Goal: Information Seeking & Learning: Learn about a topic

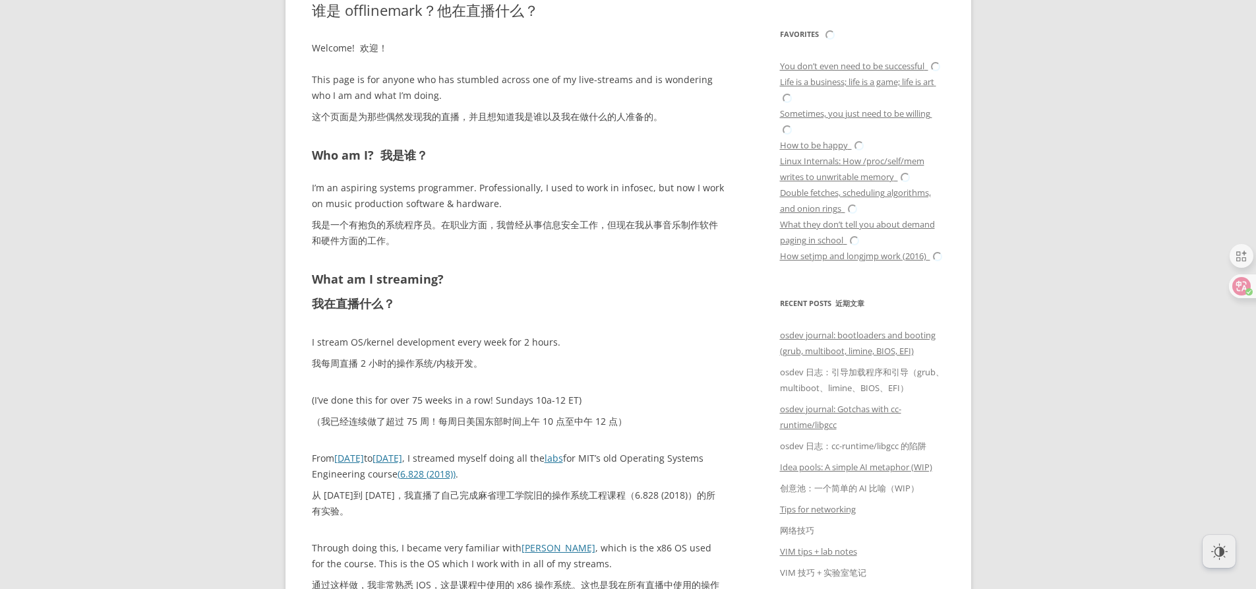
scroll to position [593, 0]
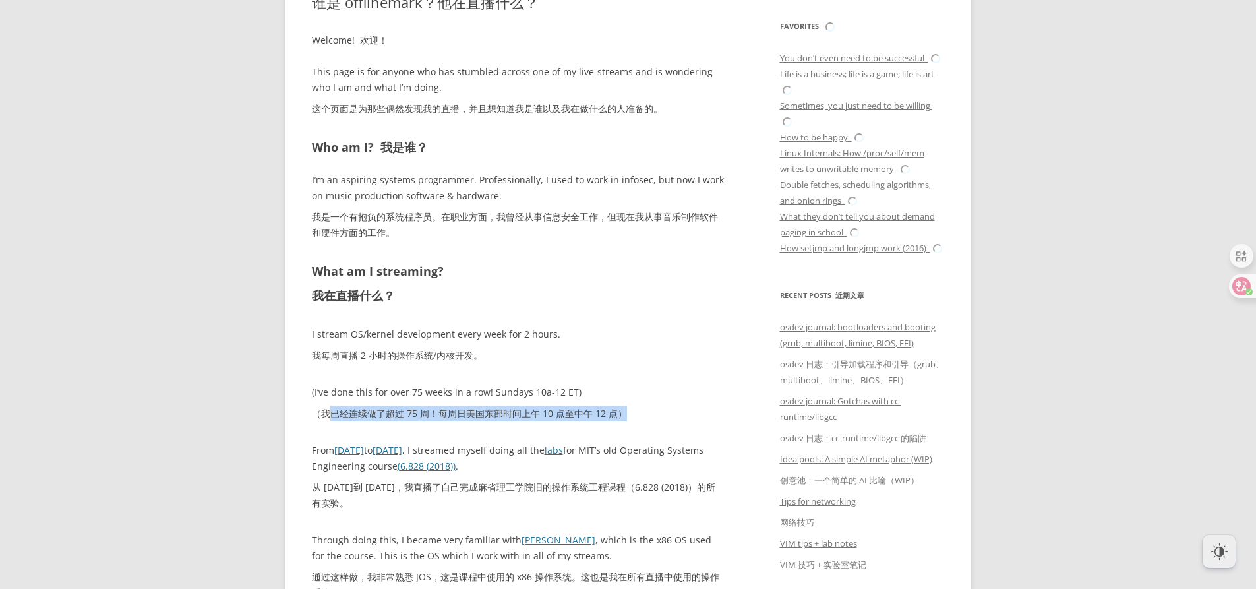
drag, startPoint x: 332, startPoint y: 410, endPoint x: 627, endPoint y: 404, distance: 295.3
click at [627, 404] on p "(I’ve done this for over 75 weeks in a row! Sundays 10a-12 ET) （我已经连续做了超过 75 周！…" at bounding box center [518, 405] width 412 height 42
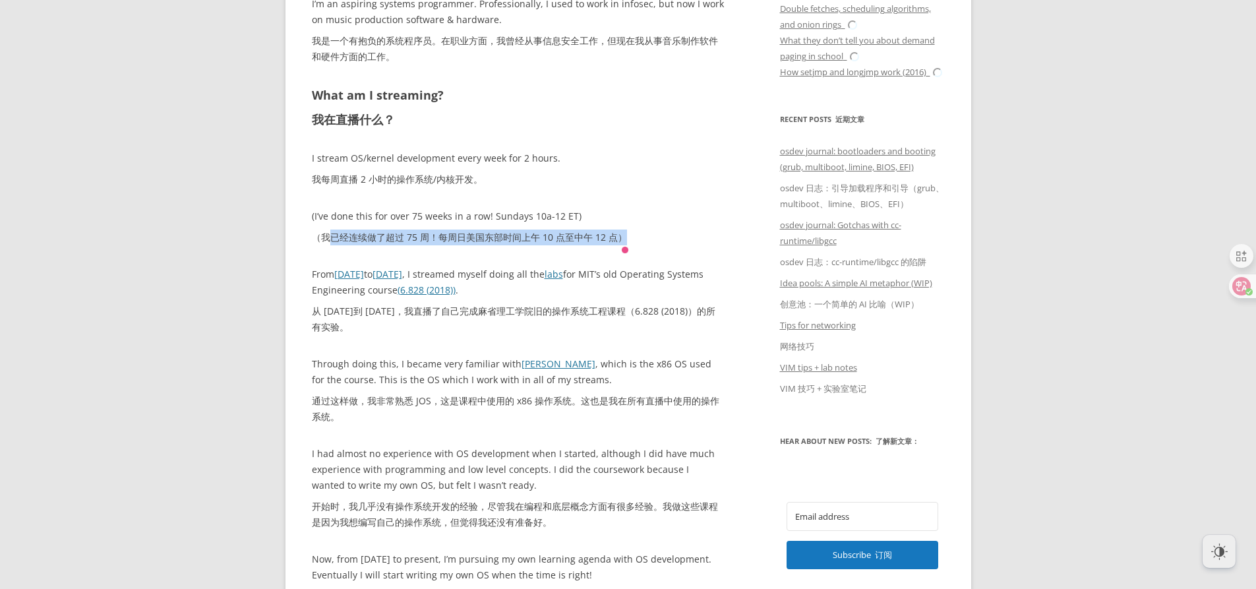
scroll to position [791, 0]
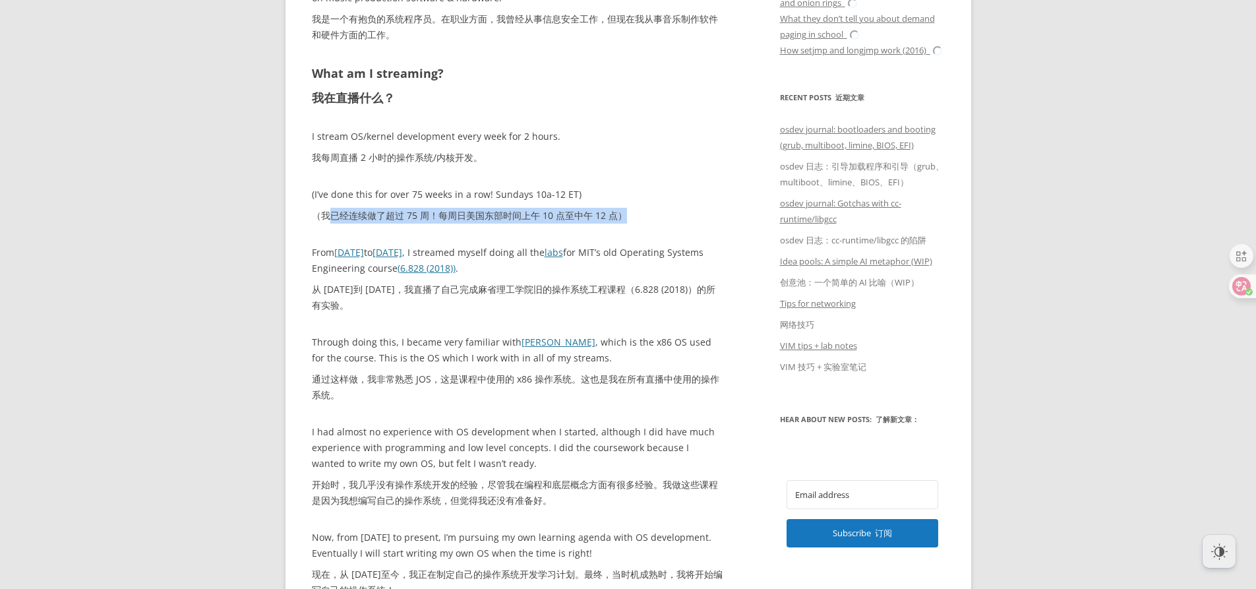
drag, startPoint x: 375, startPoint y: 307, endPoint x: 414, endPoint y: 307, distance: 38.9
click at [643, 308] on font "从 2024 年 2 月到 2025 年 5 月，我直播了自己完成麻省理工学院旧的操作系统工程课程（6.828 (2018)）的所有实验。" at bounding box center [518, 297] width 412 height 32
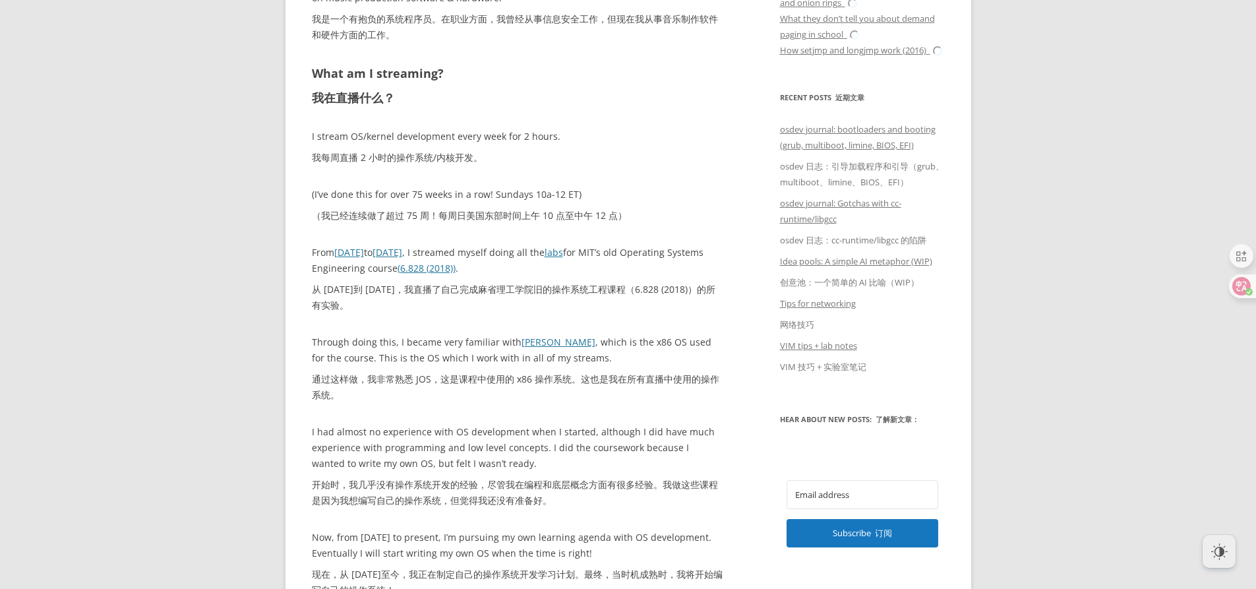
click at [576, 276] on p "From February 2024 to May 2025 , I streamed myself doing all the labs for MIT’s…" at bounding box center [518, 282] width 412 height 74
drag, startPoint x: 473, startPoint y: 290, endPoint x: 539, endPoint y: 299, distance: 66.5
click at [539, 299] on font "从 2024 年 2 月到 2025 年 5 月，我直播了自己完成麻省理工学院旧的操作系统工程课程（6.828 (2018)）的所有实验。" at bounding box center [518, 297] width 412 height 32
click at [619, 305] on font "从 2024 年 2 月到 2025 年 5 月，我直播了自己完成麻省理工学院旧的操作系统工程课程（6.828 (2018)）的所有实验。" at bounding box center [518, 297] width 412 height 32
drag, startPoint x: 333, startPoint y: 289, endPoint x: 419, endPoint y: 292, distance: 86.4
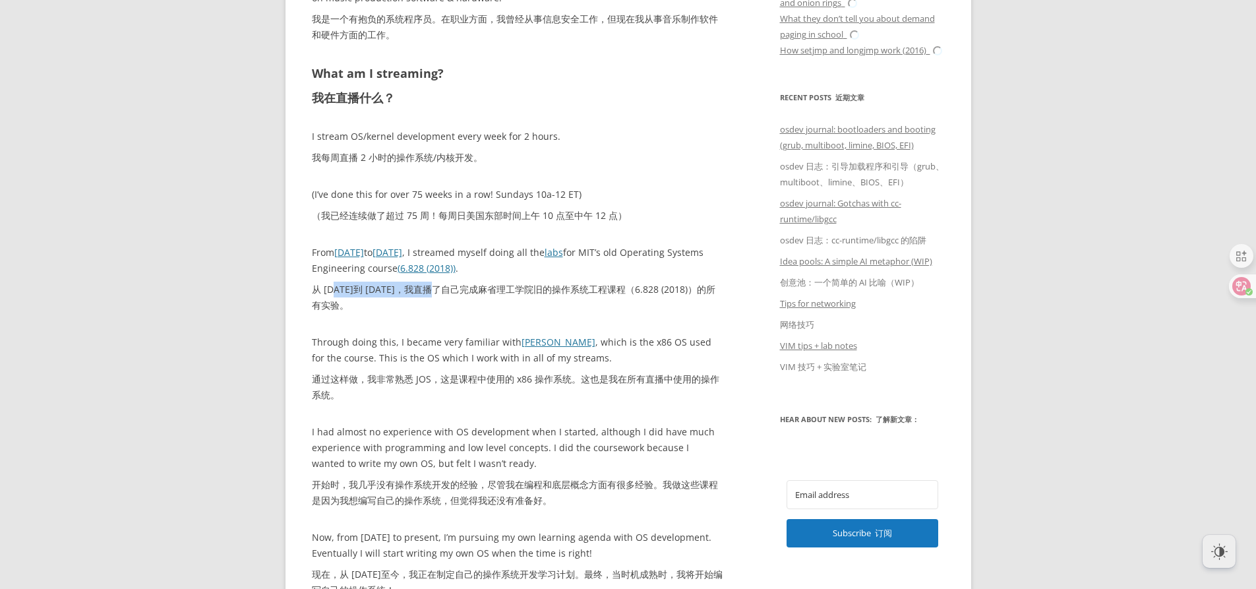
click at [419, 292] on font "从 2024 年 2 月到 2025 年 5 月，我直播了自己完成麻省理工学院旧的操作系统工程课程（6.828 (2018)）的所有实验。" at bounding box center [513, 297] width 403 height 28
click at [564, 299] on font "从 2024 年 2 月到 2025 年 5 月，我直播了自己完成麻省理工学院旧的操作系统工程课程（6.828 (2018)）的所有实验。" at bounding box center [518, 297] width 412 height 32
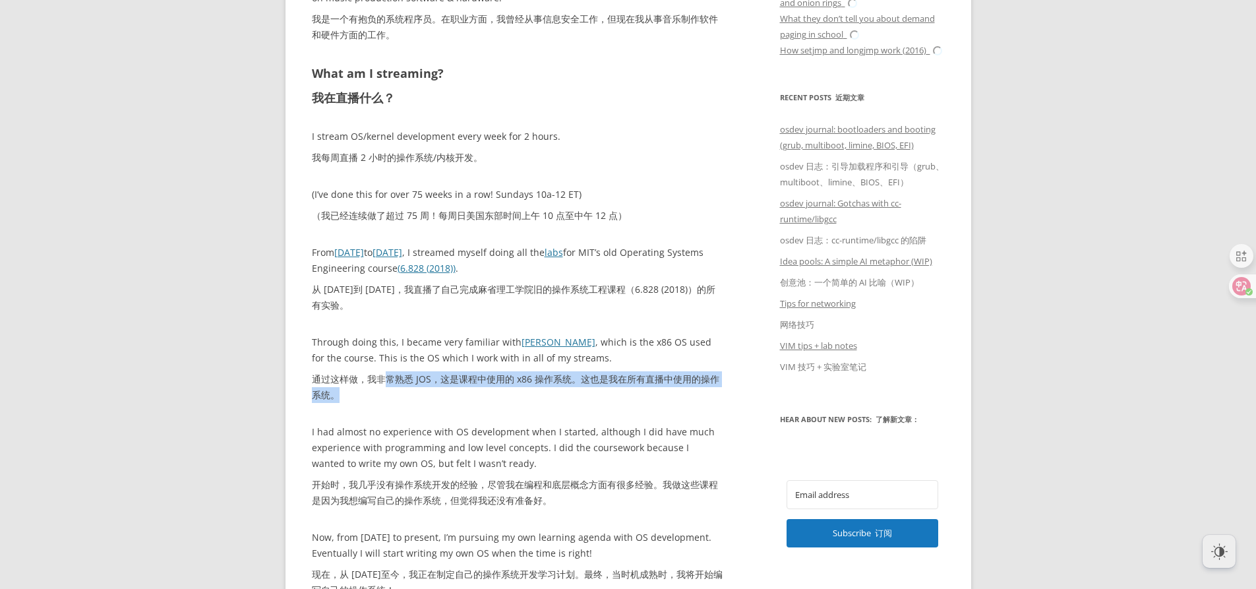
drag, startPoint x: 389, startPoint y: 380, endPoint x: 522, endPoint y: 399, distance: 134.4
click at [522, 399] on font "通过这样做，我非常熟悉 JOS，这是课程中使用的 x86 操作系统。这也是我在所有直播中使用的操作系统。" at bounding box center [518, 387] width 412 height 32
click at [670, 403] on p "Through doing this, I became very familiar with JOS , which is the x86 OS used …" at bounding box center [518, 371] width 412 height 74
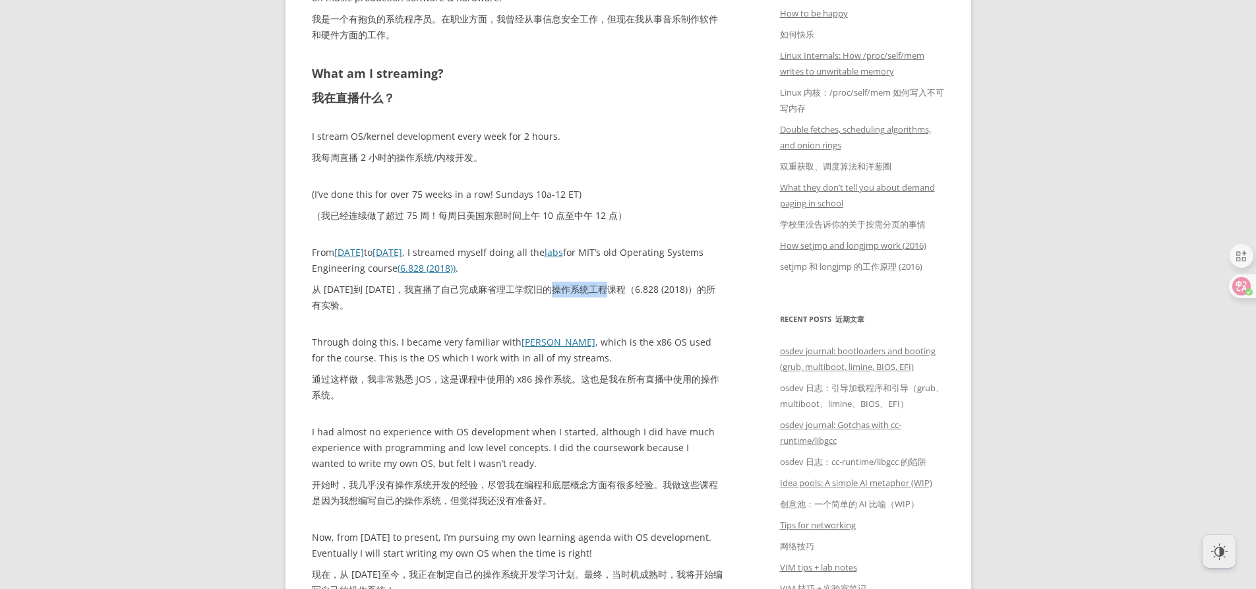
drag, startPoint x: 519, startPoint y: 287, endPoint x: 577, endPoint y: 296, distance: 58.6
click at [577, 296] on font "从 2024 年 2 月到 2025 年 5 月，我直播了自己完成麻省理工学院旧的操作系统工程课程（6.828 (2018)）的所有实验。" at bounding box center [518, 297] width 412 height 32
click at [691, 297] on font "从 2024 年 2 月到 2025 年 5 月，我直播了自己完成麻省理工学院旧的操作系统工程课程（6.828 (2018)）的所有实验。" at bounding box center [518, 297] width 412 height 32
click at [697, 299] on font "从 2024 年 2 月到 2025 年 5 月，我直播了自己完成麻省理工学院旧的操作系统工程课程（6.828 (2018)）的所有实验。" at bounding box center [518, 297] width 412 height 32
click at [637, 305] on font "从 2024 年 2 月到 2025 年 5 月，我直播了自己完成麻省理工学院旧的操作系统工程课程（6.828 (2018)）的所有实验。" at bounding box center [518, 297] width 412 height 32
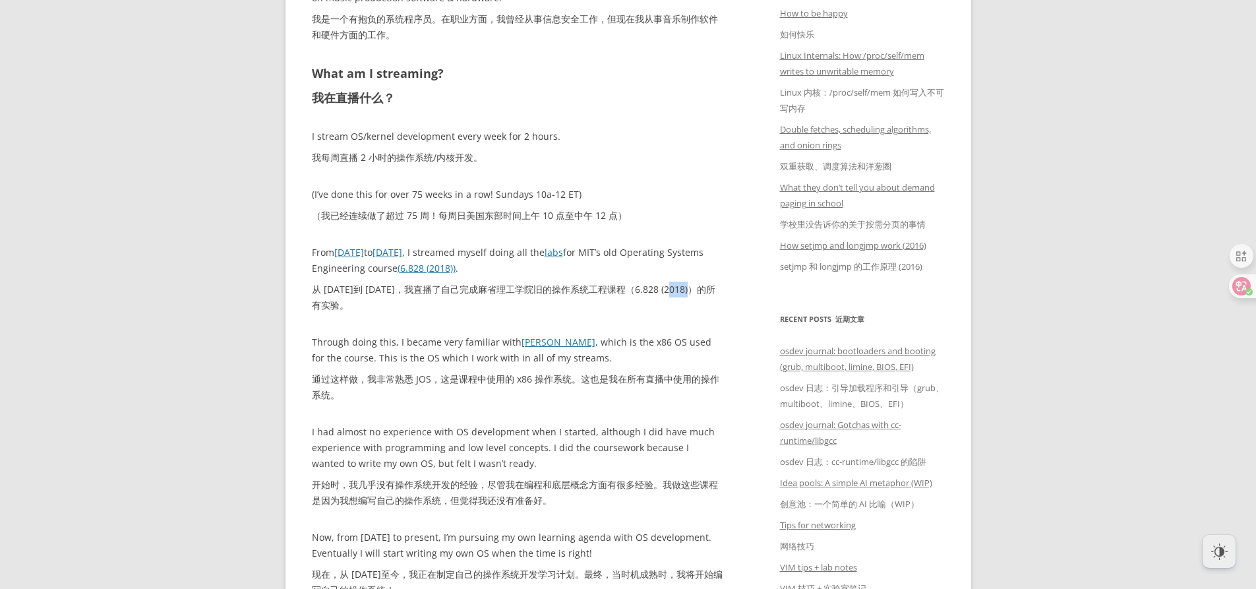
drag, startPoint x: 681, startPoint y: 291, endPoint x: 698, endPoint y: 291, distance: 17.1
click at [698, 291] on font "从 2024 年 2 月到 2025 年 5 月，我直播了自己完成麻省理工学院旧的操作系统工程课程（6.828 (2018)）的所有实验。" at bounding box center [513, 297] width 403 height 28
click at [660, 330] on div "Welcome! 欢迎！ This page is for anyone who has stumbled across one of my live-str…" at bounding box center [518, 273] width 412 height 877
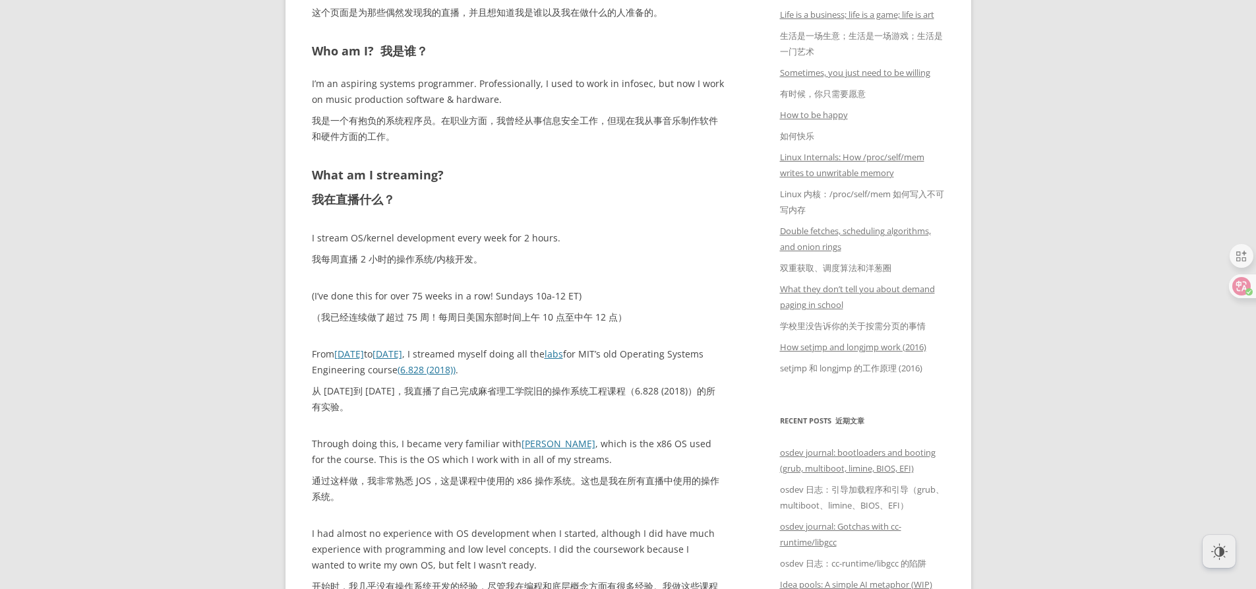
scroll to position [725, 0]
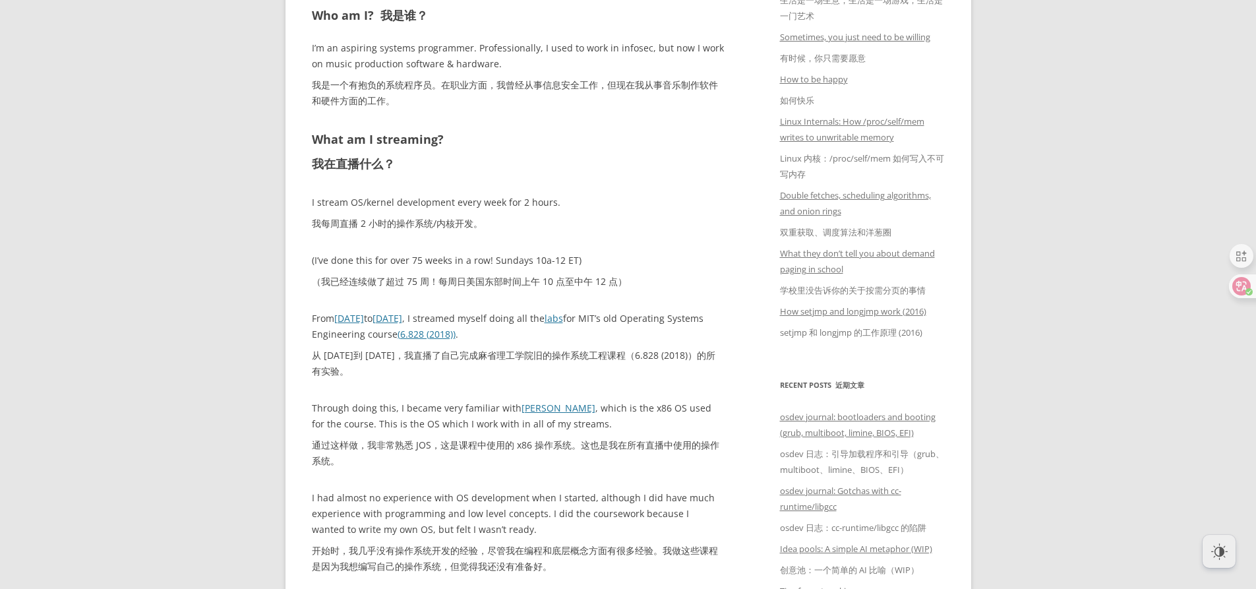
drag, startPoint x: 586, startPoint y: 343, endPoint x: 708, endPoint y: 375, distance: 126.1
click at [708, 375] on p "From February 2024 to May 2025 , I streamed myself doing all the labs for MIT’s…" at bounding box center [518, 347] width 412 height 74
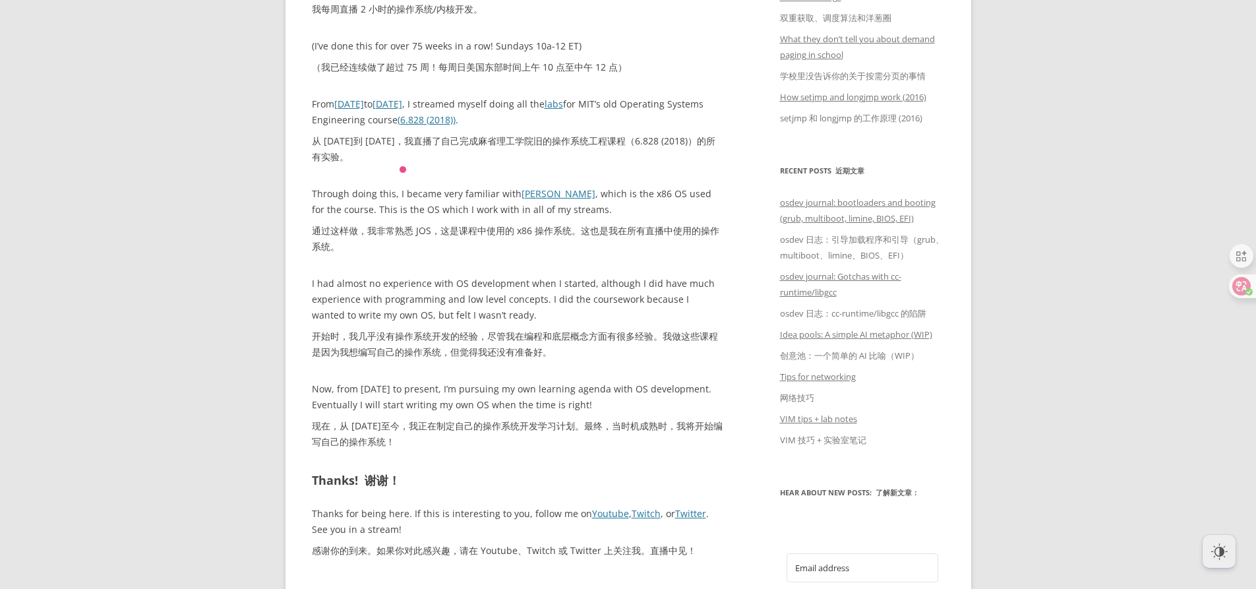
scroll to position [989, 0]
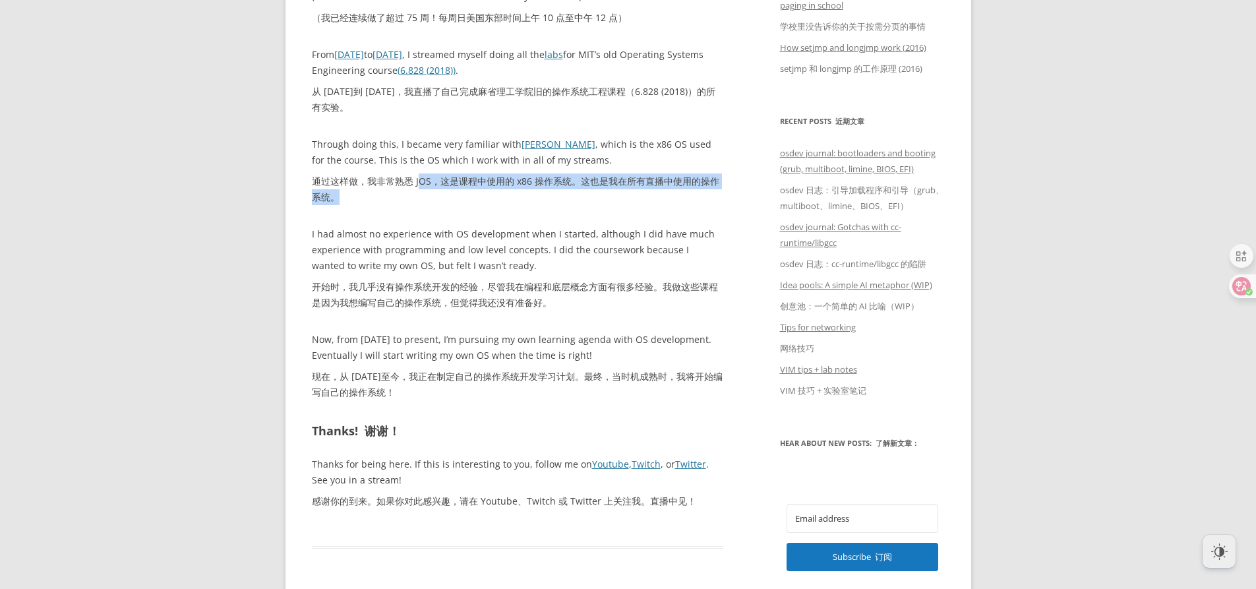
drag, startPoint x: 423, startPoint y: 189, endPoint x: 491, endPoint y: 204, distance: 69.6
click at [491, 204] on font "通过这样做，我非常熟悉 JOS，这是课程中使用的 x86 操作系统。这也是我在所有直播中使用的操作系统。" at bounding box center [518, 189] width 412 height 32
drag, startPoint x: 656, startPoint y: 260, endPoint x: 641, endPoint y: 260, distance: 15.2
click at [653, 259] on p "I had almost no experience with OS development when I started, although I did h…" at bounding box center [518, 271] width 412 height 90
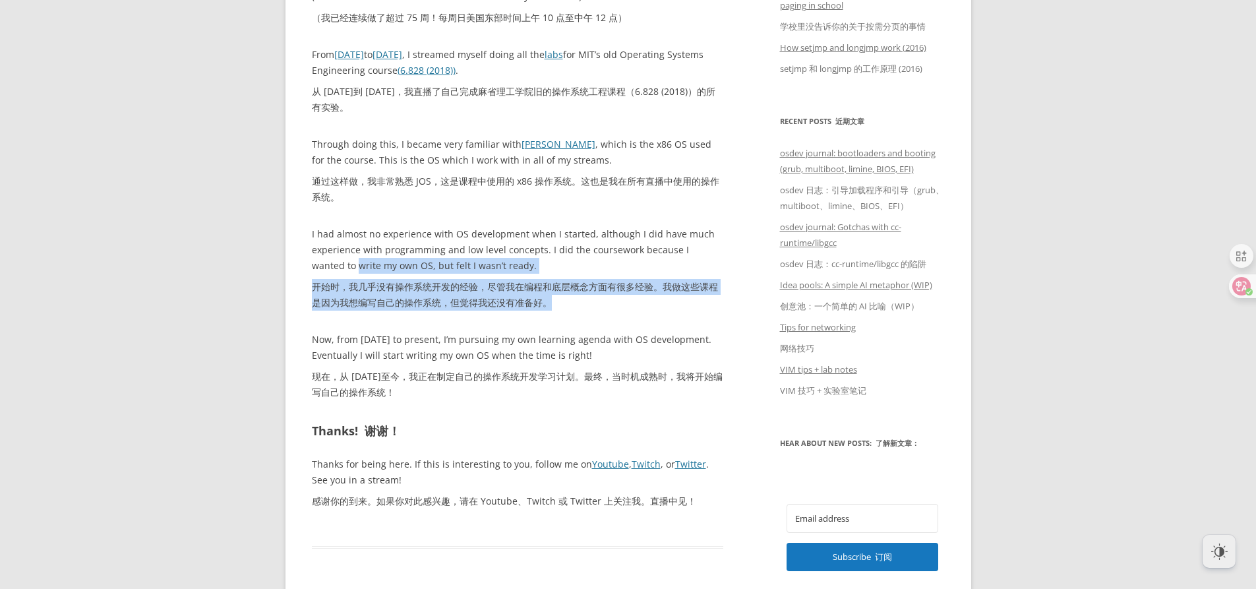
drag, startPoint x: 274, startPoint y: 272, endPoint x: 600, endPoint y: 301, distance: 328.3
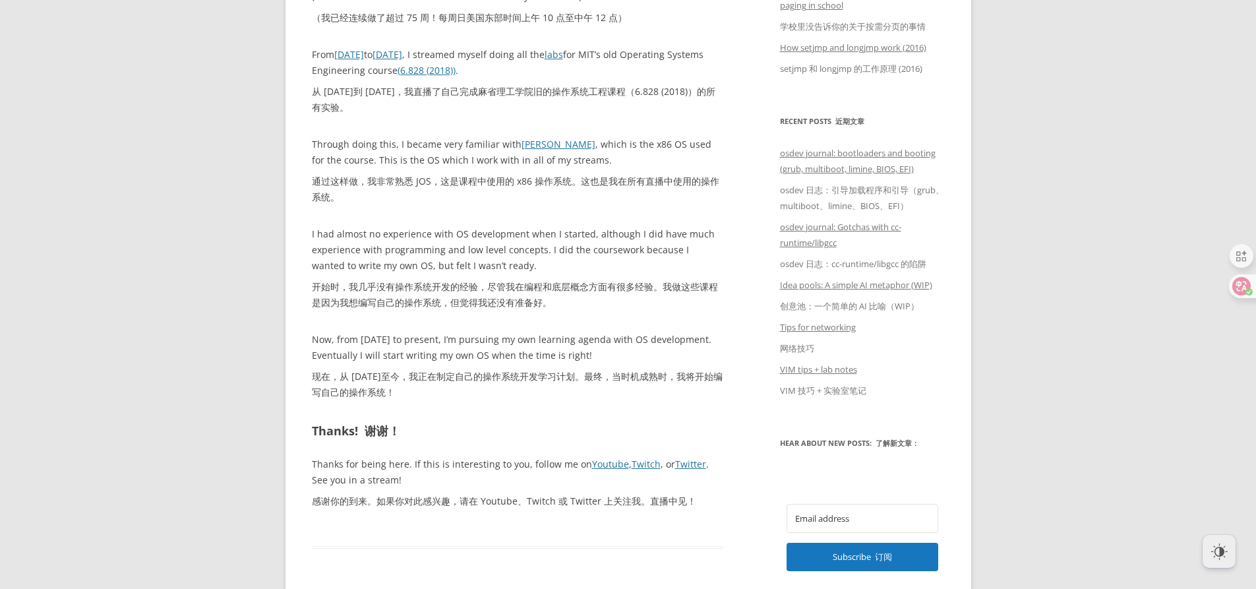
click at [674, 316] on div "Welcome! 欢迎！ This page is for anyone who has stumbled across one of my live-str…" at bounding box center [518, 75] width 412 height 877
drag, startPoint x: 417, startPoint y: 403, endPoint x: 640, endPoint y: 422, distance: 223.7
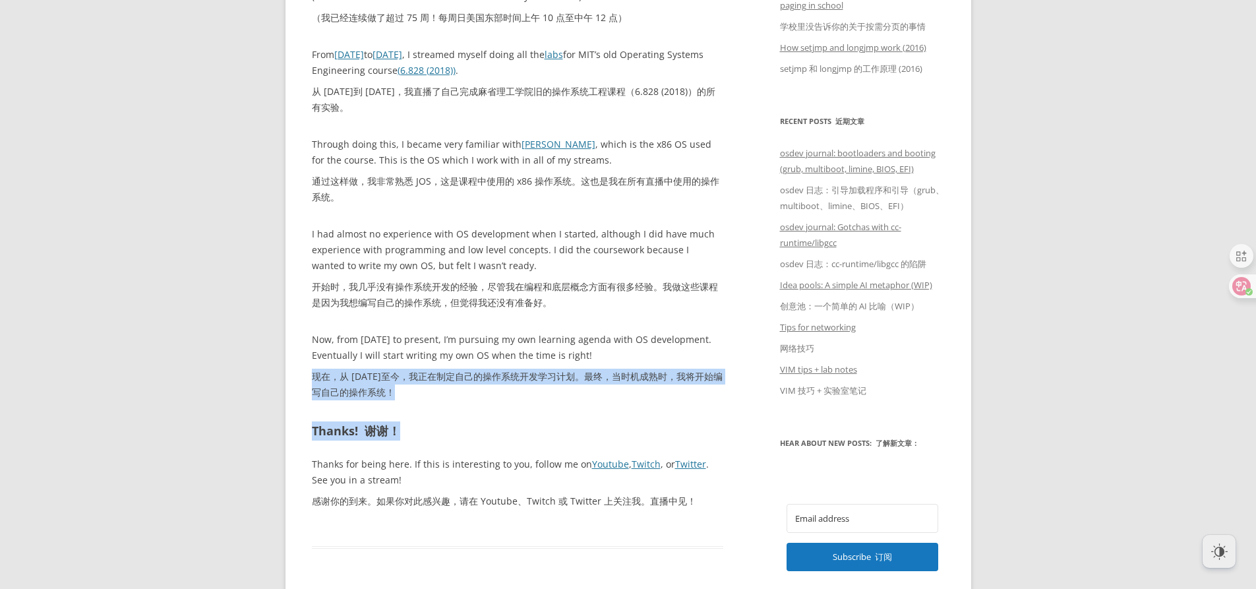
click at [643, 421] on h2 "Thanks! 谢谢！" at bounding box center [518, 430] width 412 height 19
click at [643, 419] on div "Welcome! 欢迎！ This page is for anyone who has stumbled across one of my live-str…" at bounding box center [518, 75] width 412 height 877
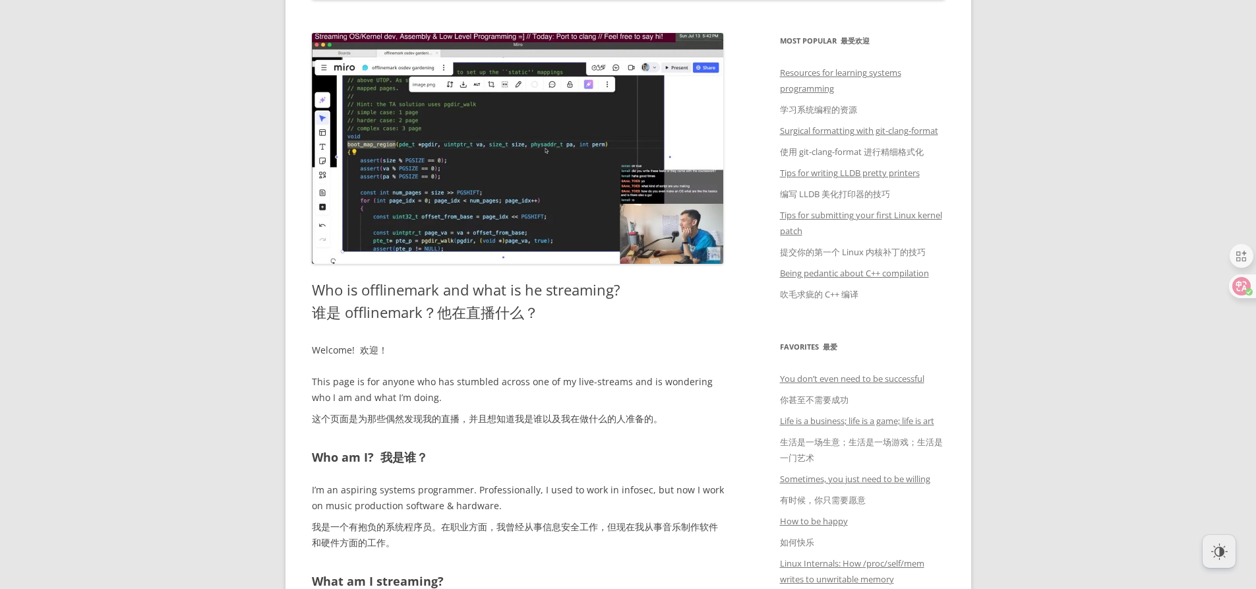
scroll to position [264, 0]
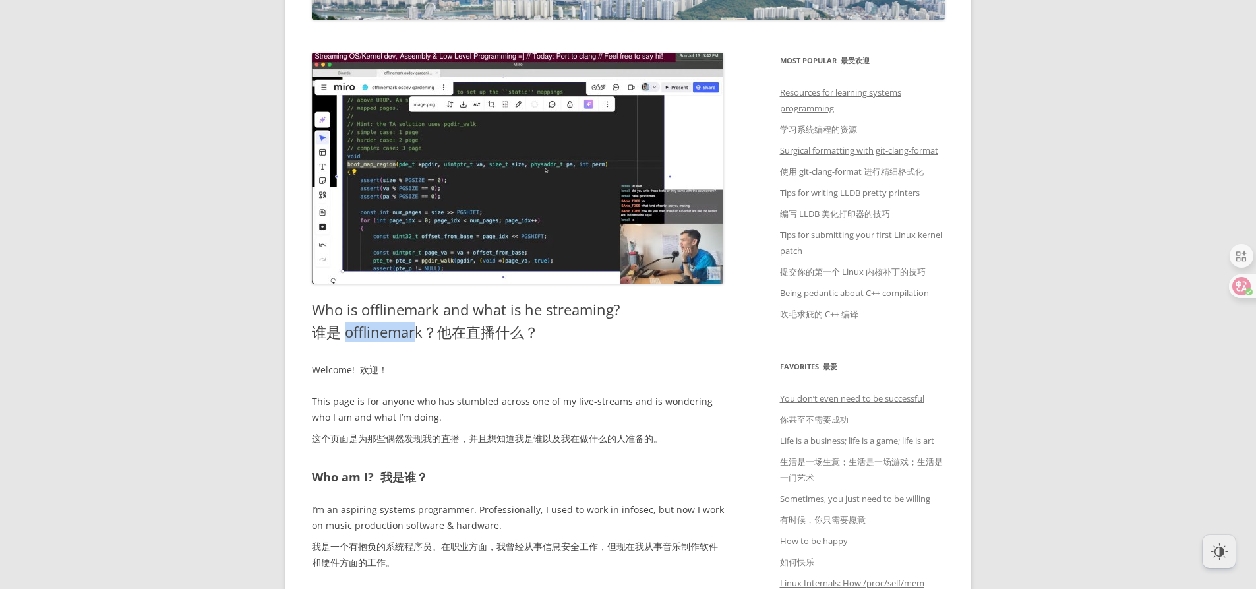
drag, startPoint x: 344, startPoint y: 337, endPoint x: 417, endPoint y: 338, distance: 73.2
click at [417, 338] on font "谁是 offlinemark？他在直播什么？" at bounding box center [425, 332] width 227 height 20
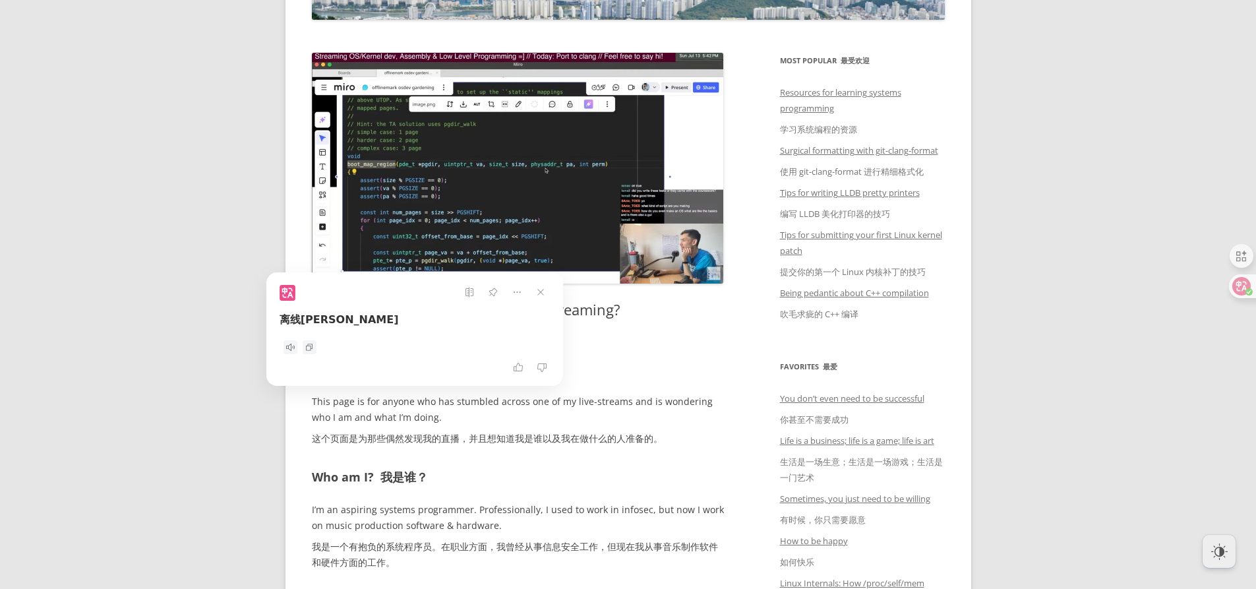
click at [820, 114] on li "Resources for learning systems programming 学习系统编程的资源" at bounding box center [862, 113] width 165 height 58
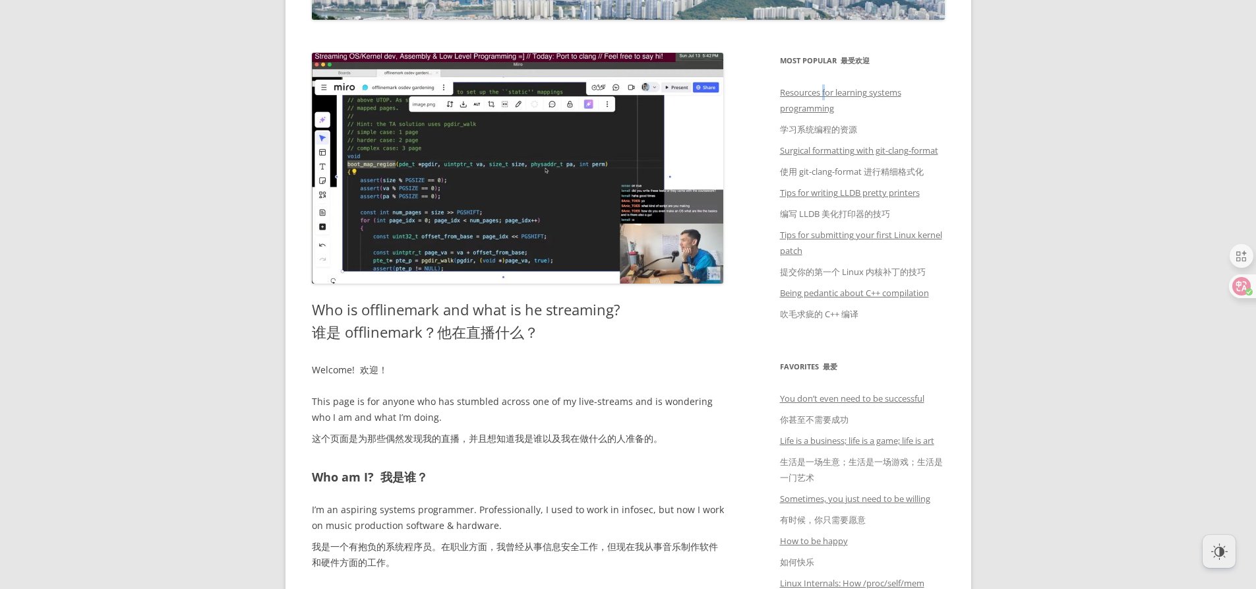
click at [825, 98] on li "Resources for learning systems programming 学习系统编程的资源" at bounding box center [862, 113] width 165 height 58
click at [803, 103] on link "Resources for learning systems programming 学习系统编程的资源" at bounding box center [840, 110] width 121 height 49
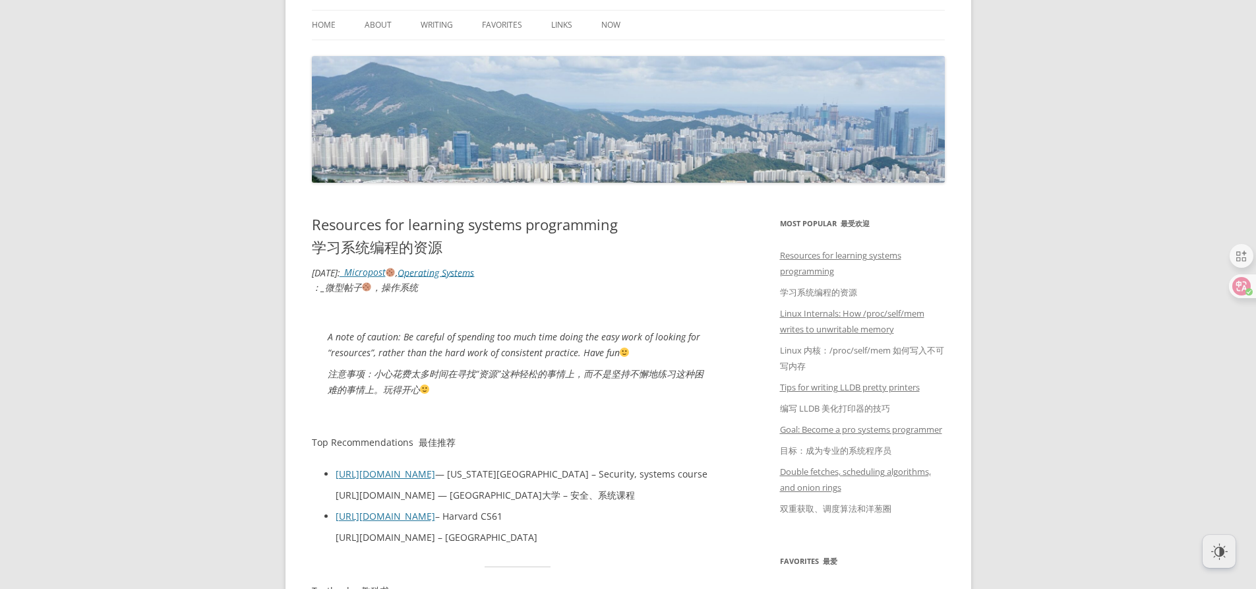
scroll to position [66, 0]
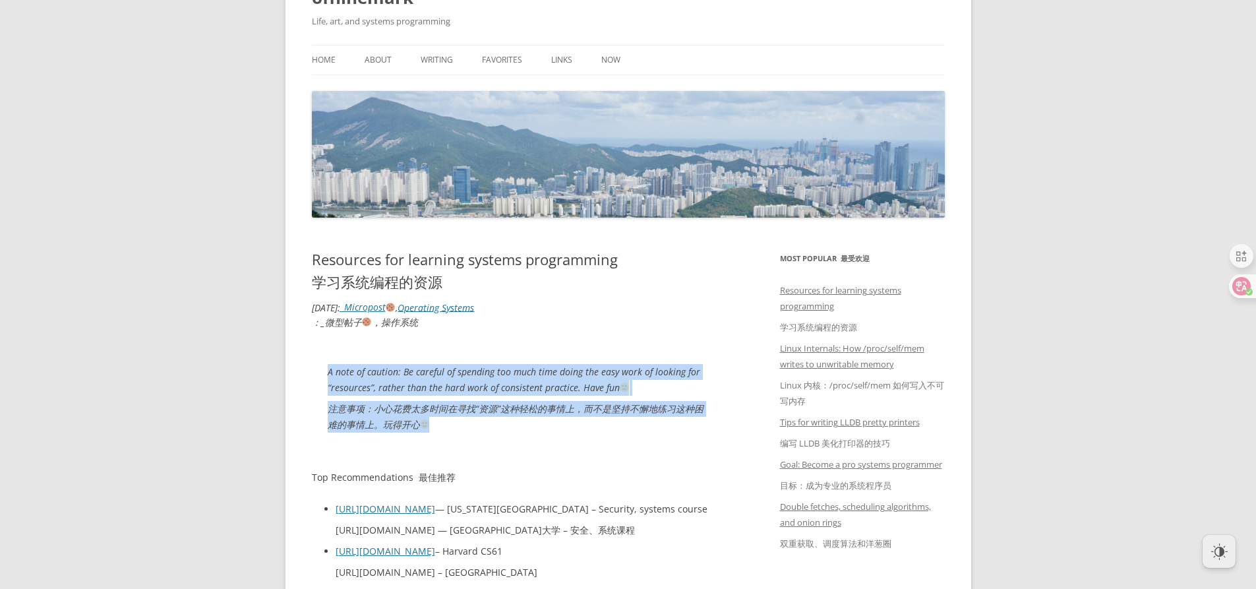
click at [428, 431] on blockquote "A note of caution: Be careful of spending too much time doing the easy work of …" at bounding box center [518, 400] width 412 height 105
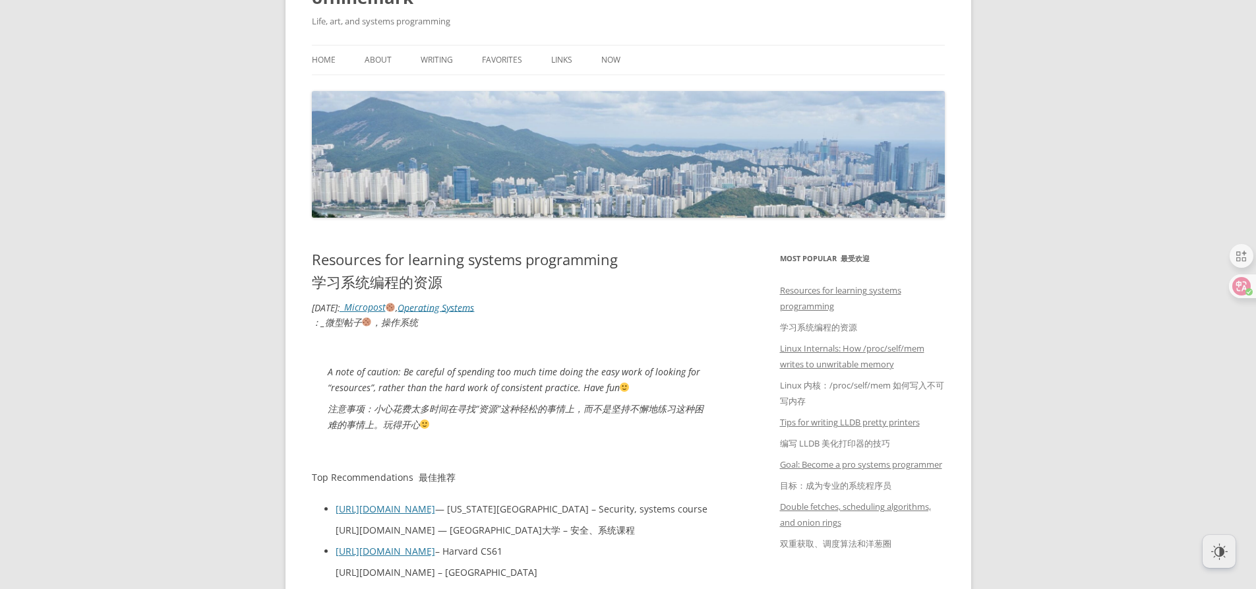
click at [595, 439] on blockquote "A note of caution: Be careful of spending too much time doing the easy work of …" at bounding box center [518, 400] width 412 height 105
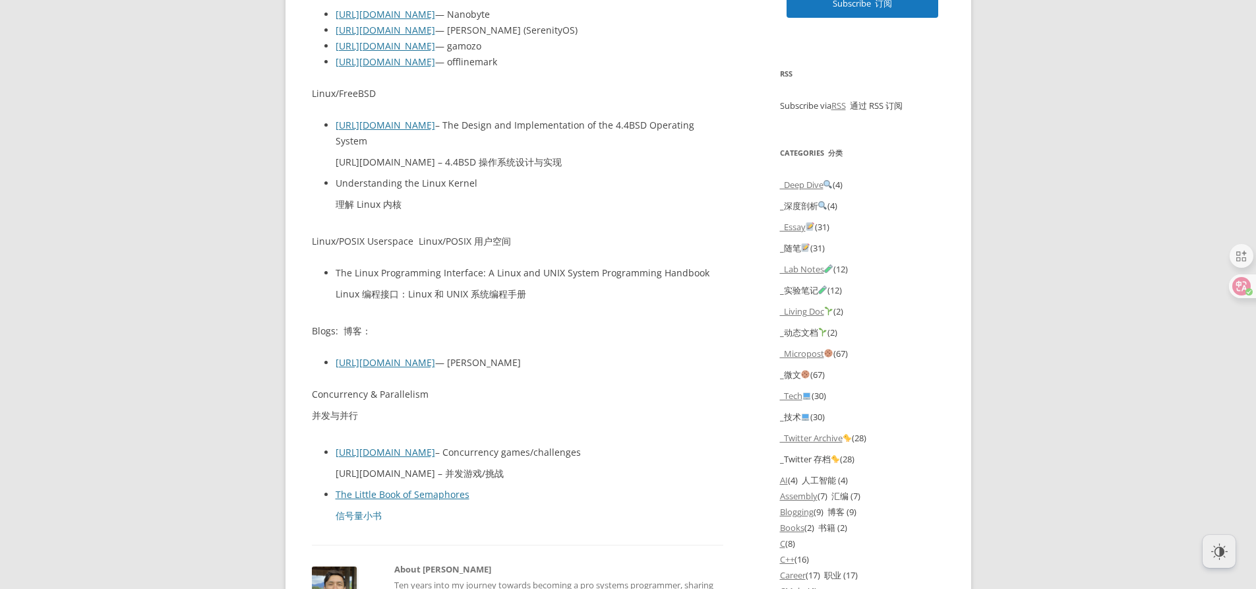
scroll to position [1384, 0]
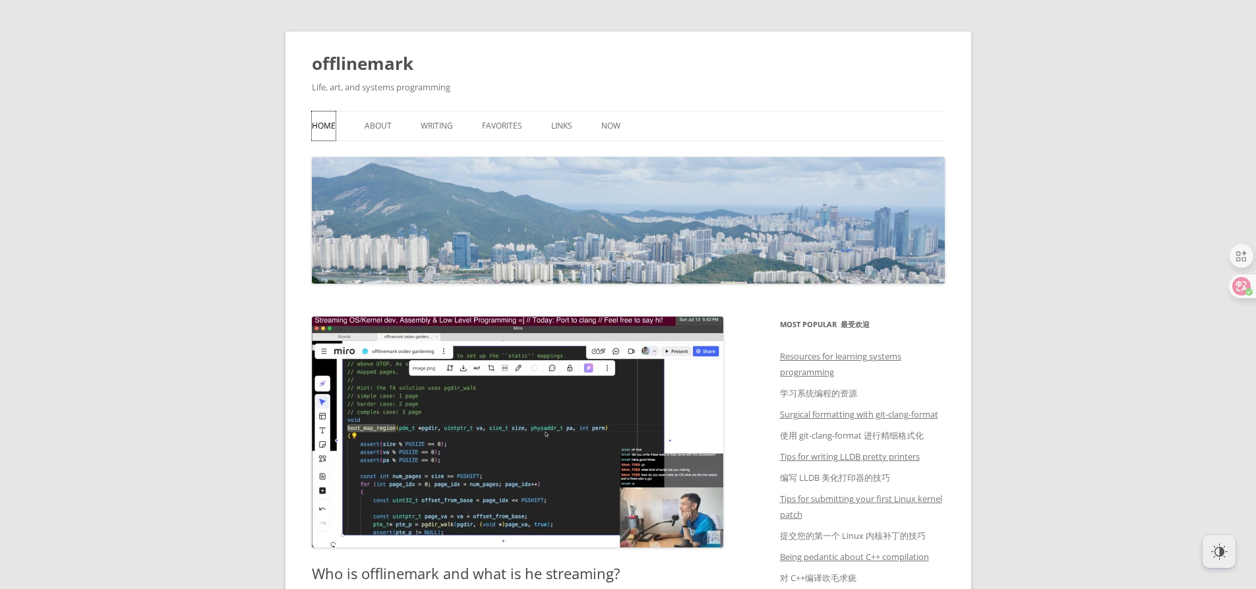
click at [332, 129] on link "Home" at bounding box center [324, 125] width 24 height 29
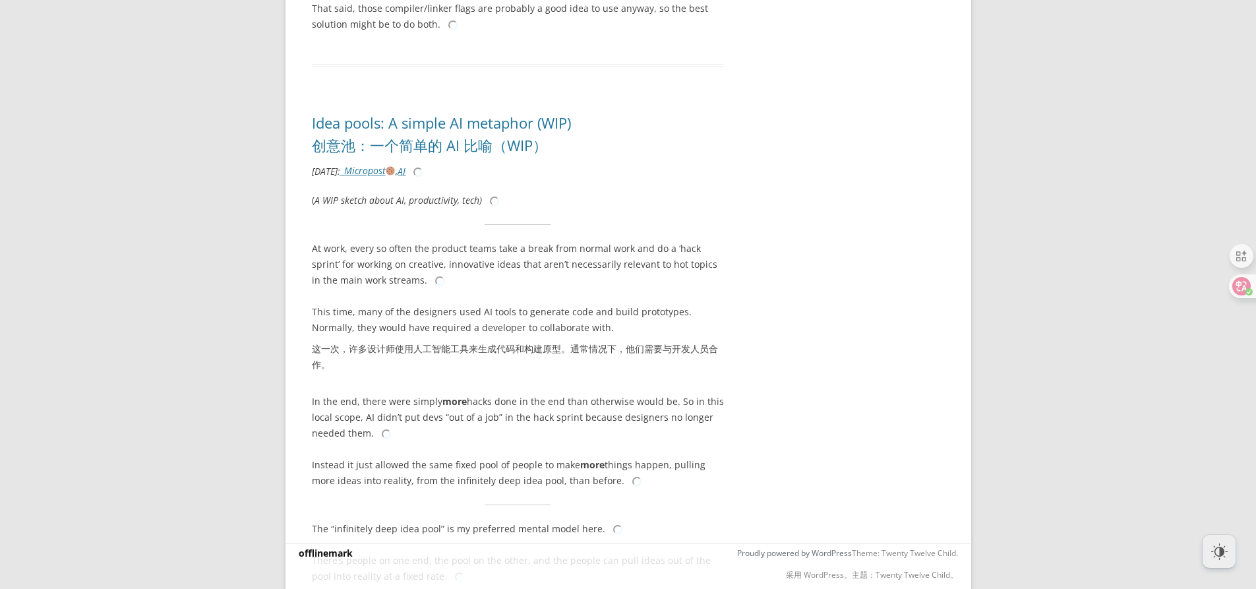
scroll to position [8977, 0]
